Goal: Check status: Check status

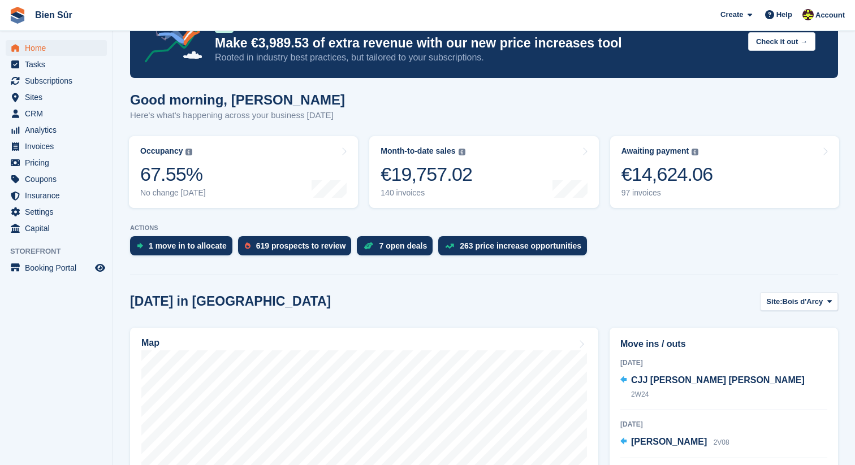
scroll to position [59, 0]
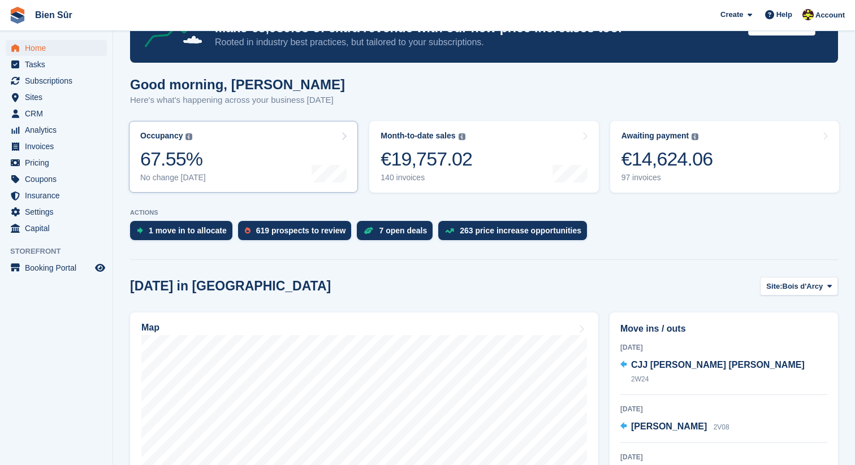
click at [226, 159] on link "Occupancy The percentage of all currently allocated units in terms of area. Inc…" at bounding box center [243, 157] width 229 height 72
click at [250, 157] on link "Occupancy The percentage of all currently allocated units in terms of area. Inc…" at bounding box center [243, 157] width 229 height 72
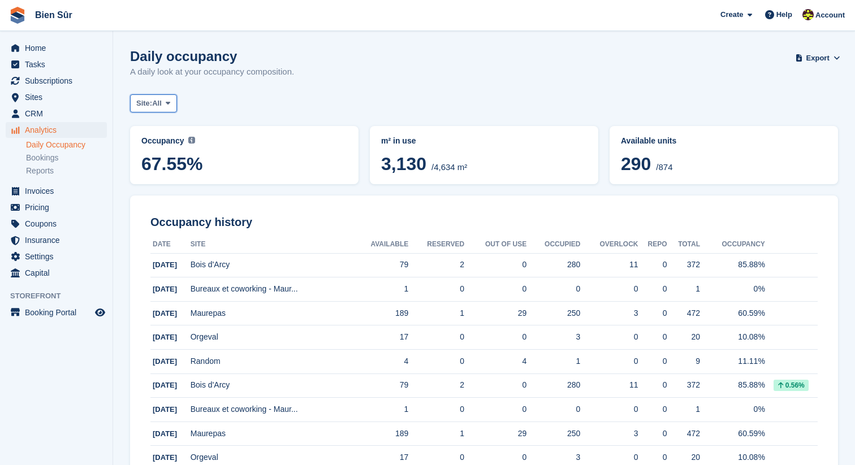
click at [168, 105] on span at bounding box center [167, 103] width 9 height 9
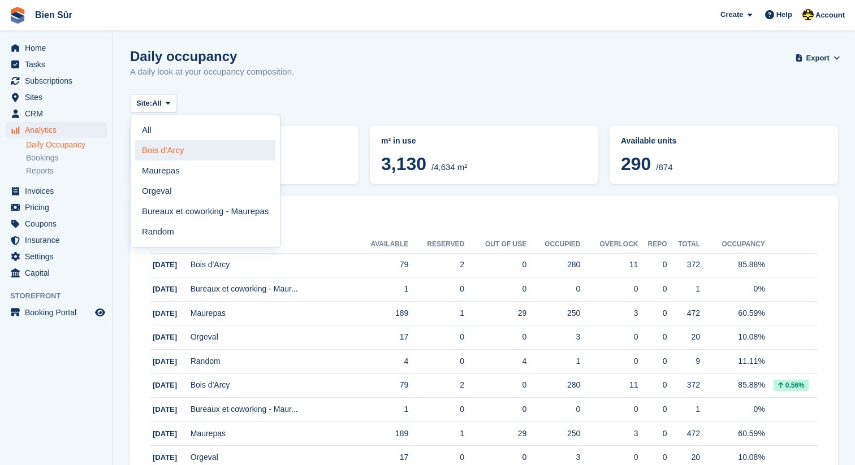
click at [179, 149] on link "Bois d'Arcy" at bounding box center [205, 150] width 140 height 20
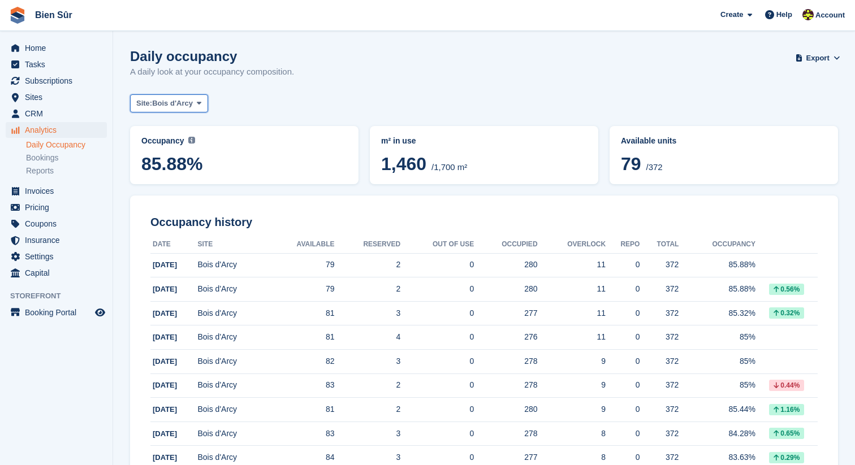
click at [168, 105] on span "Bois d'Arcy" at bounding box center [172, 103] width 41 height 11
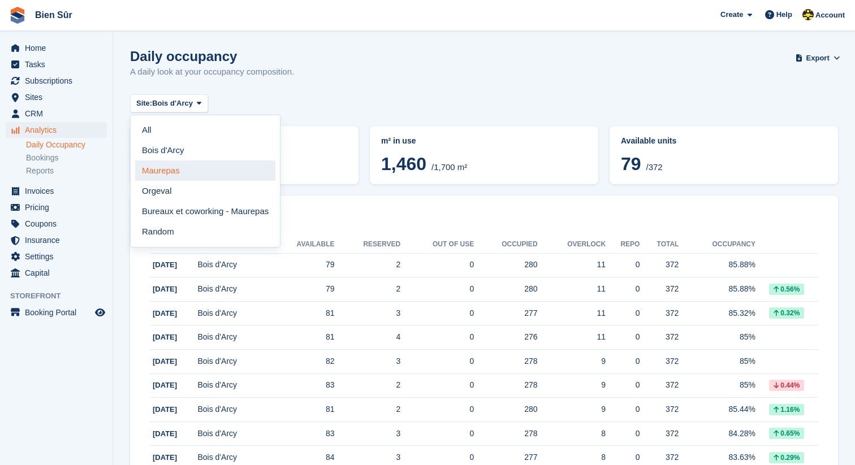
click at [170, 171] on link "Maurepas" at bounding box center [205, 171] width 140 height 20
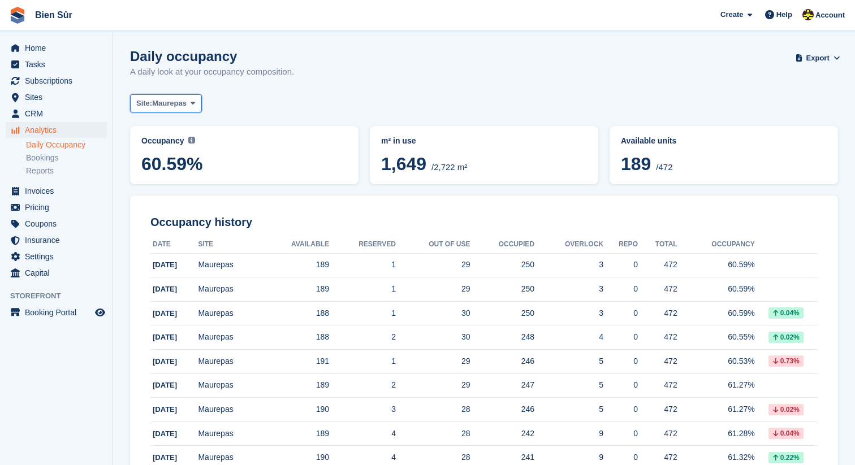
click at [173, 104] on span "Maurepas" at bounding box center [169, 103] width 35 height 11
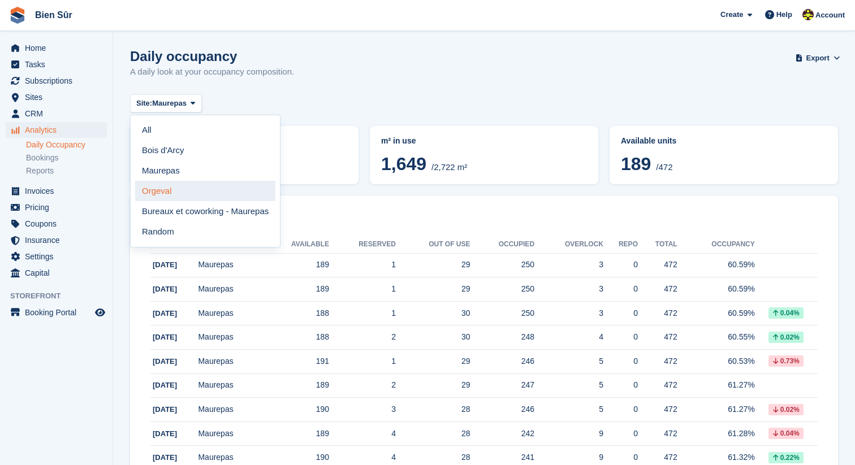
click at [183, 199] on link "Orgeval" at bounding box center [205, 191] width 140 height 20
